Goal: Transaction & Acquisition: Purchase product/service

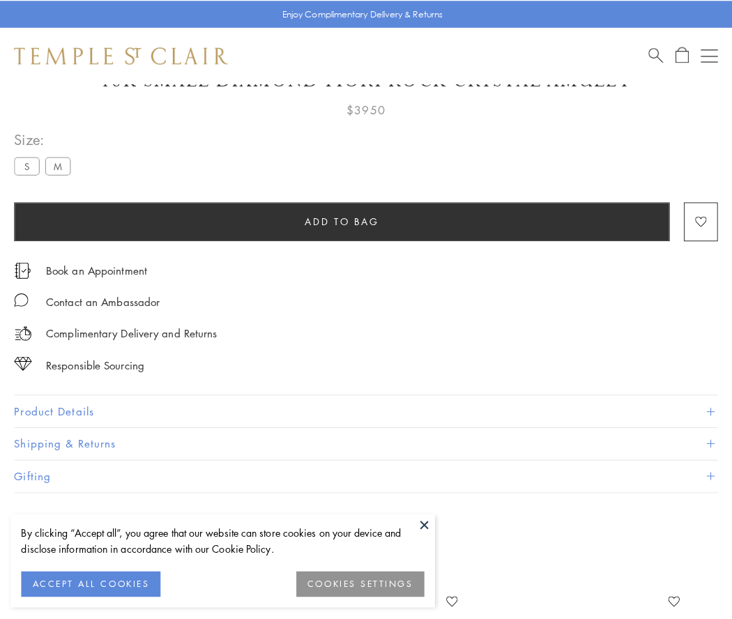
scroll to position [82, 0]
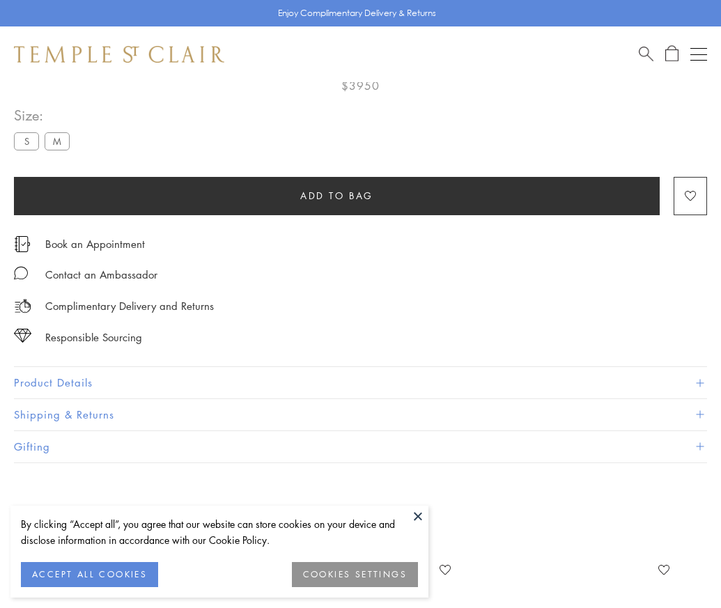
click at [337, 195] on span "Add to bag" at bounding box center [336, 195] width 73 height 15
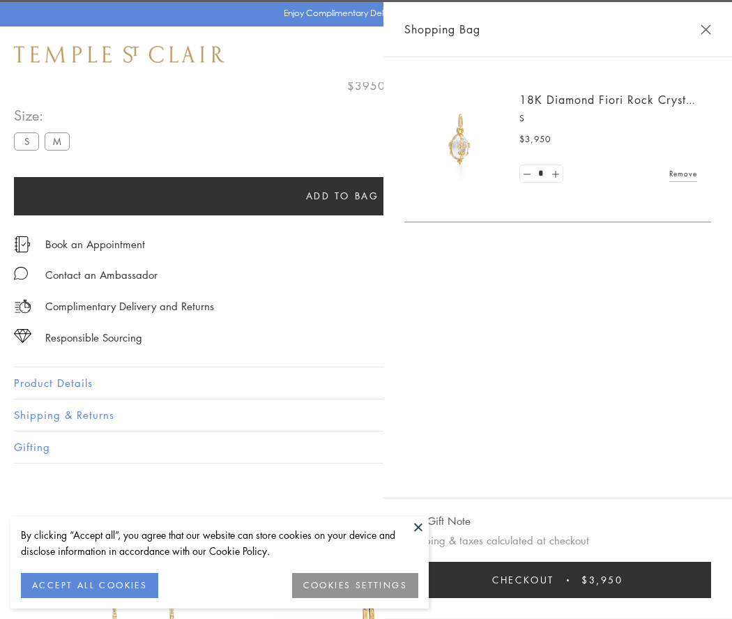
click at [711, 580] on button "Checkout $3,950" at bounding box center [557, 580] width 307 height 36
